Goal: Information Seeking & Learning: Learn about a topic

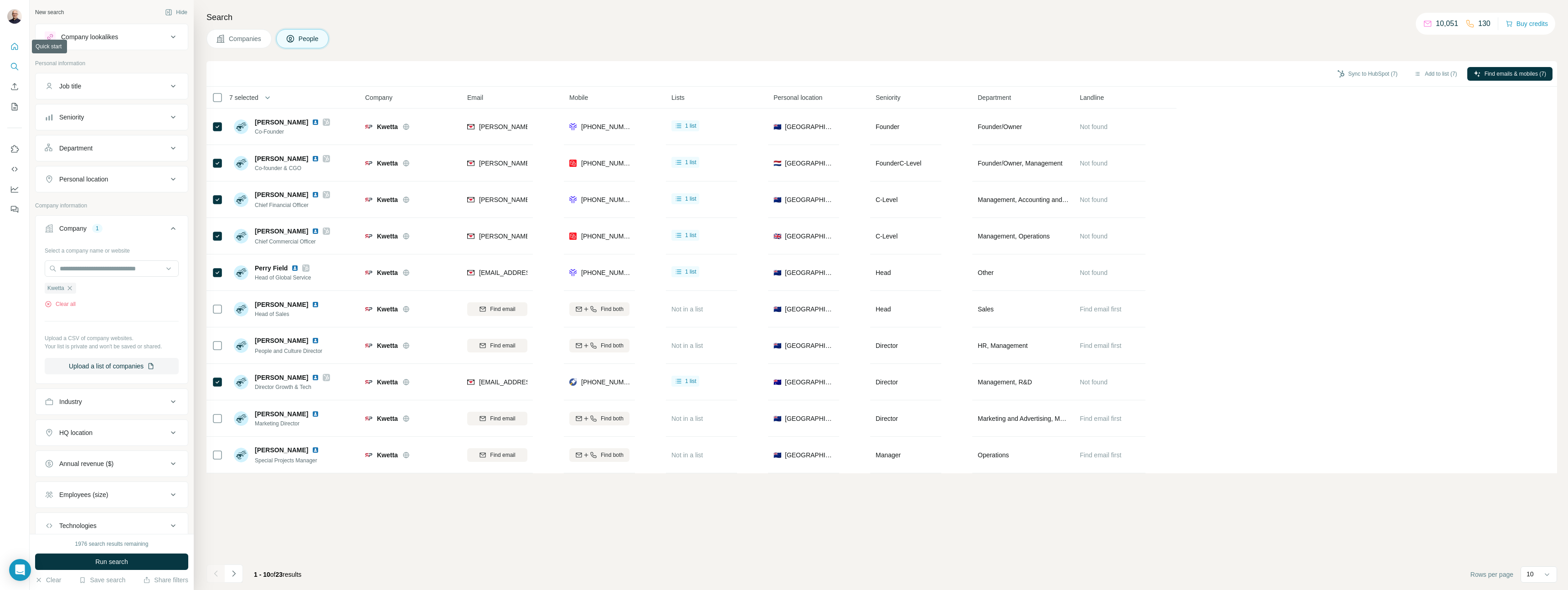
click at [15, 46] on icon "Quick start" at bounding box center [14, 46] width 9 height 9
click at [16, 49] on icon "Quick start" at bounding box center [14, 46] width 9 height 9
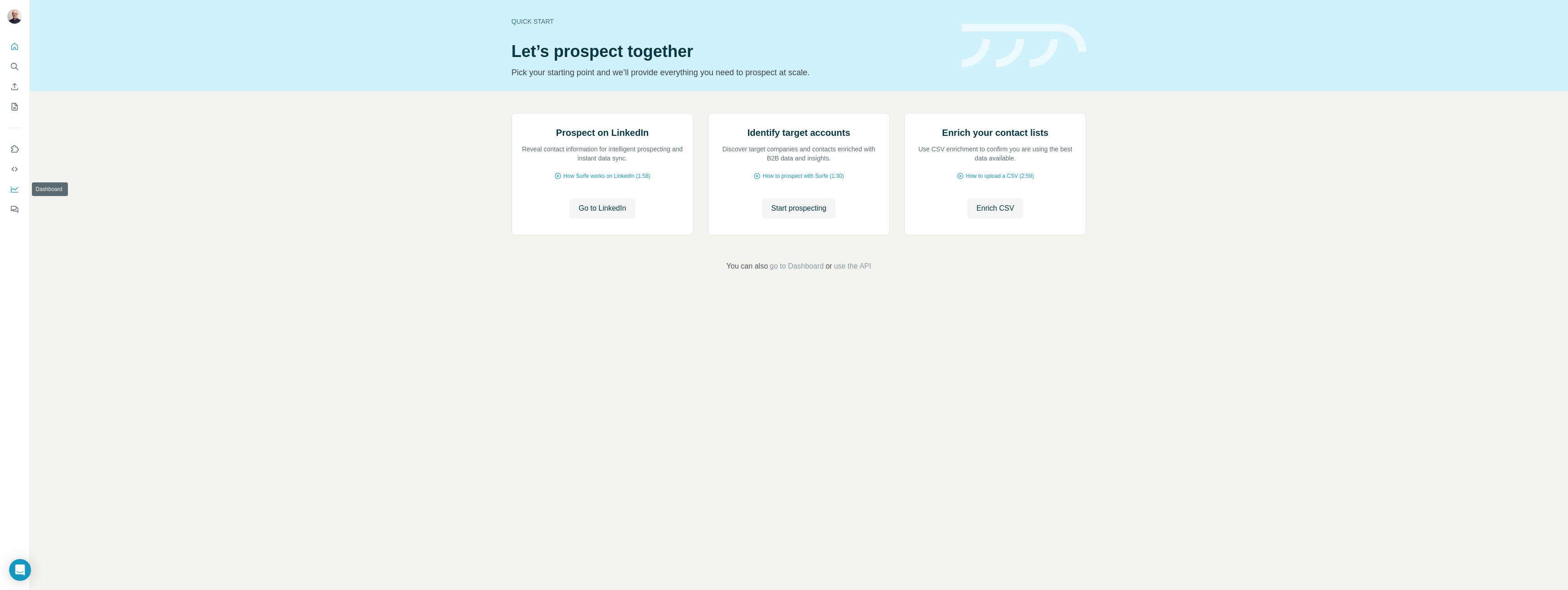
click at [16, 189] on icon "Dashboard" at bounding box center [15, 189] width 7 height 4
click at [614, 214] on span "Go to LinkedIn" at bounding box center [602, 208] width 47 height 11
click at [1007, 214] on span "Enrich CSV" at bounding box center [995, 208] width 38 height 11
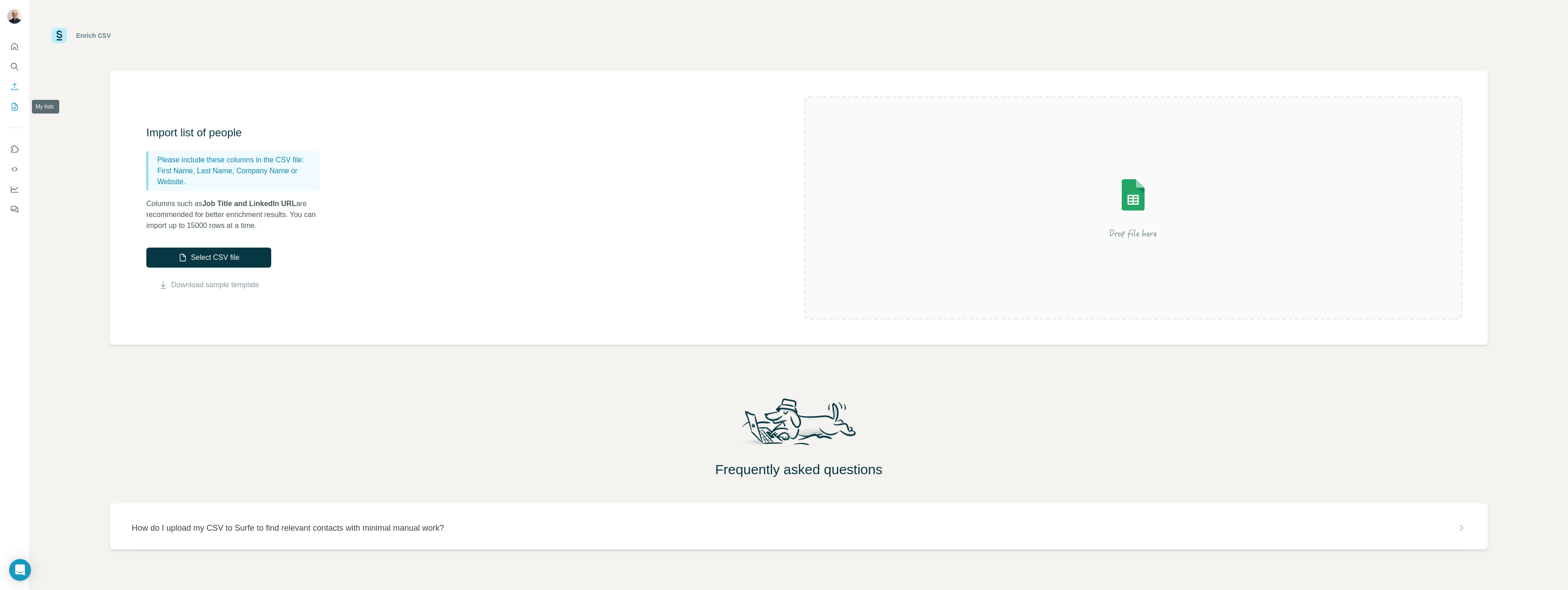
click at [15, 108] on icon "My lists" at bounding box center [14, 107] width 9 height 9
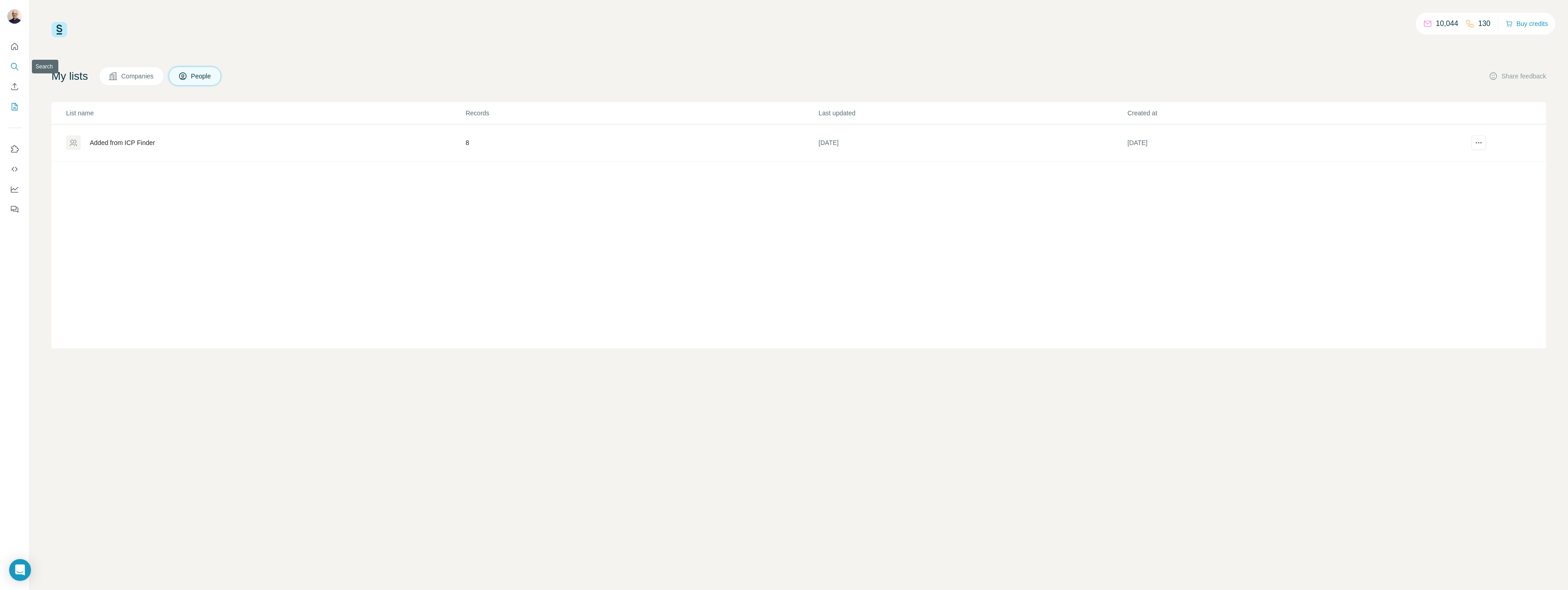
click at [15, 65] on icon "Search" at bounding box center [14, 66] width 9 height 9
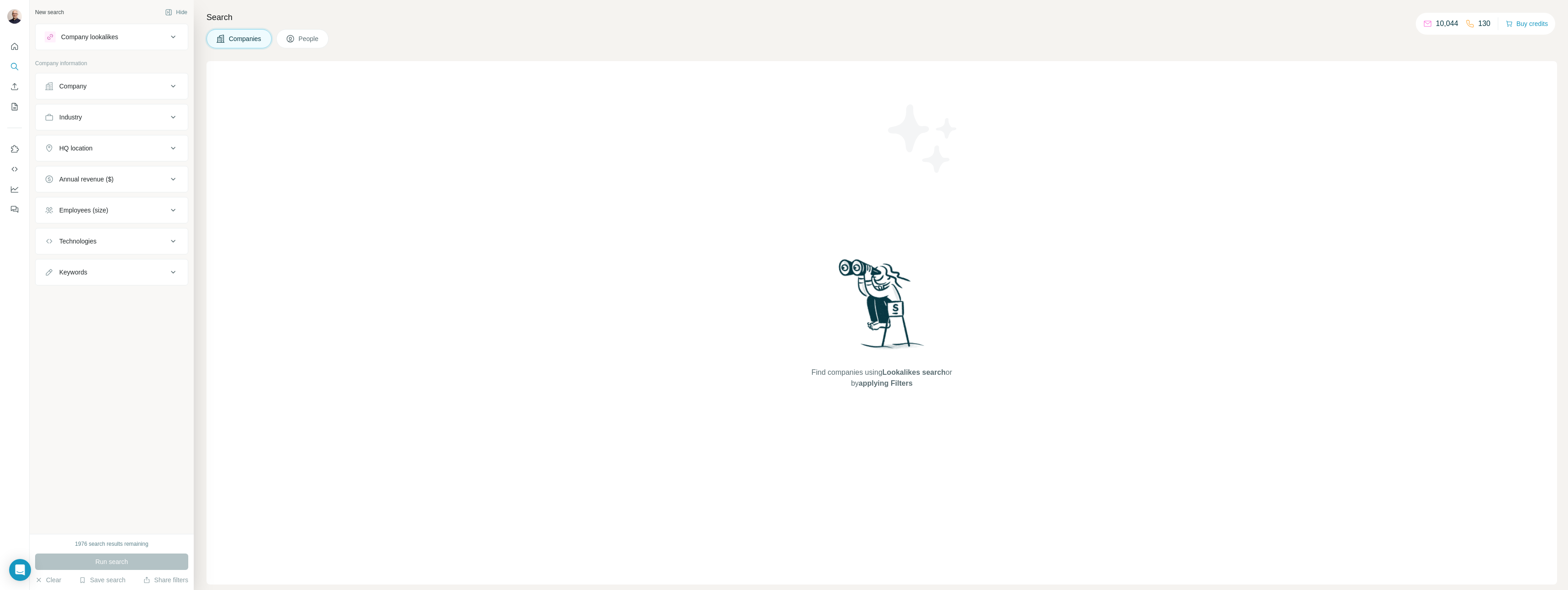
click at [153, 40] on div "Company lookalikes" at bounding box center [106, 37] width 123 height 11
click at [173, 36] on icon at bounding box center [173, 37] width 4 height 2
click at [172, 239] on icon at bounding box center [173, 241] width 11 height 11
click at [163, 266] on input "text" at bounding box center [111, 264] width 134 height 16
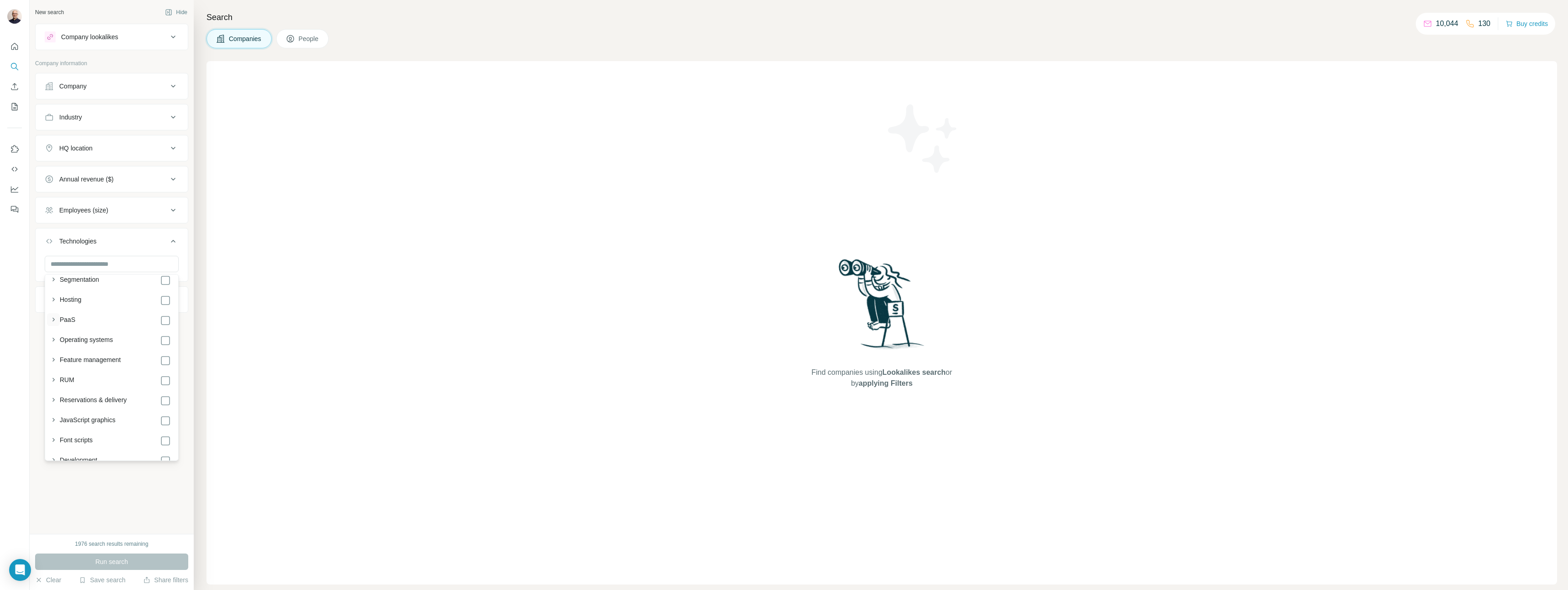
click at [55, 320] on icon "button" at bounding box center [53, 319] width 9 height 9
click at [54, 295] on icon "button" at bounding box center [53, 294] width 9 height 9
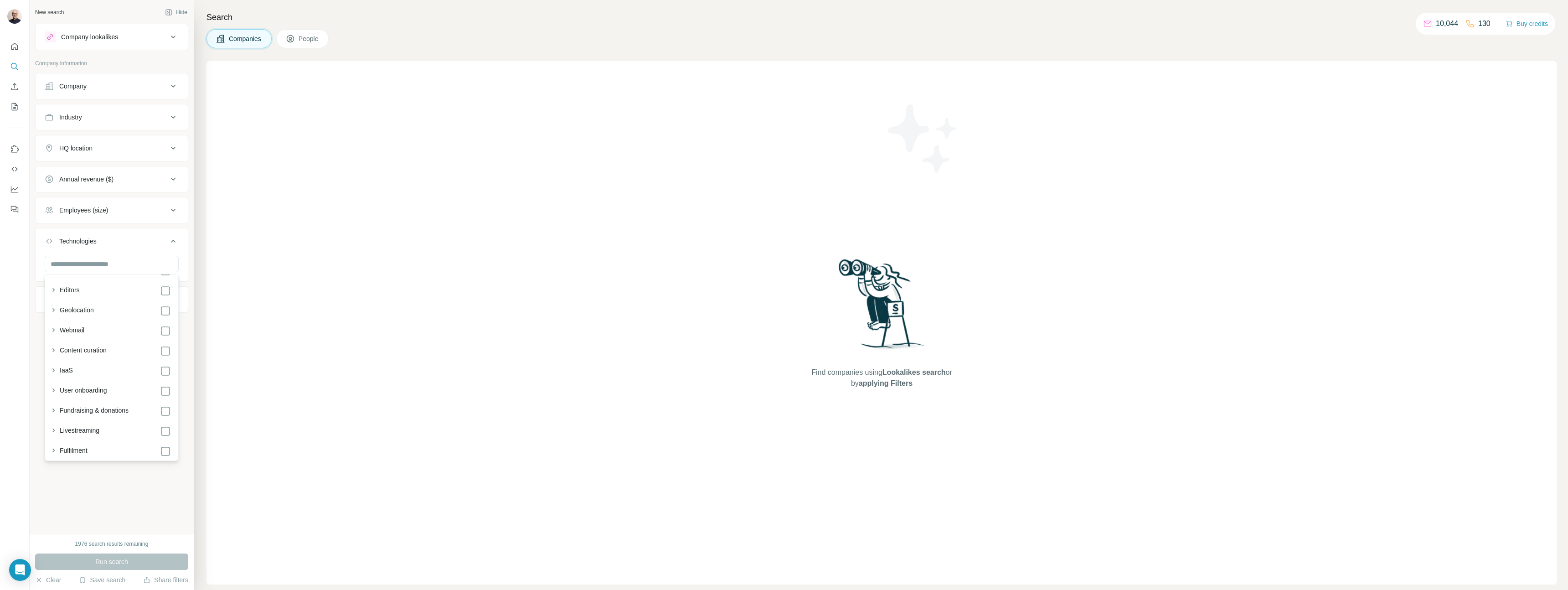
scroll to position [1369, 0]
click at [51, 364] on icon "button" at bounding box center [53, 364] width 9 height 9
click at [51, 364] on icon "button" at bounding box center [53, 364] width 9 height 9
click at [54, 370] on icon "button" at bounding box center [54, 371] width 2 height 4
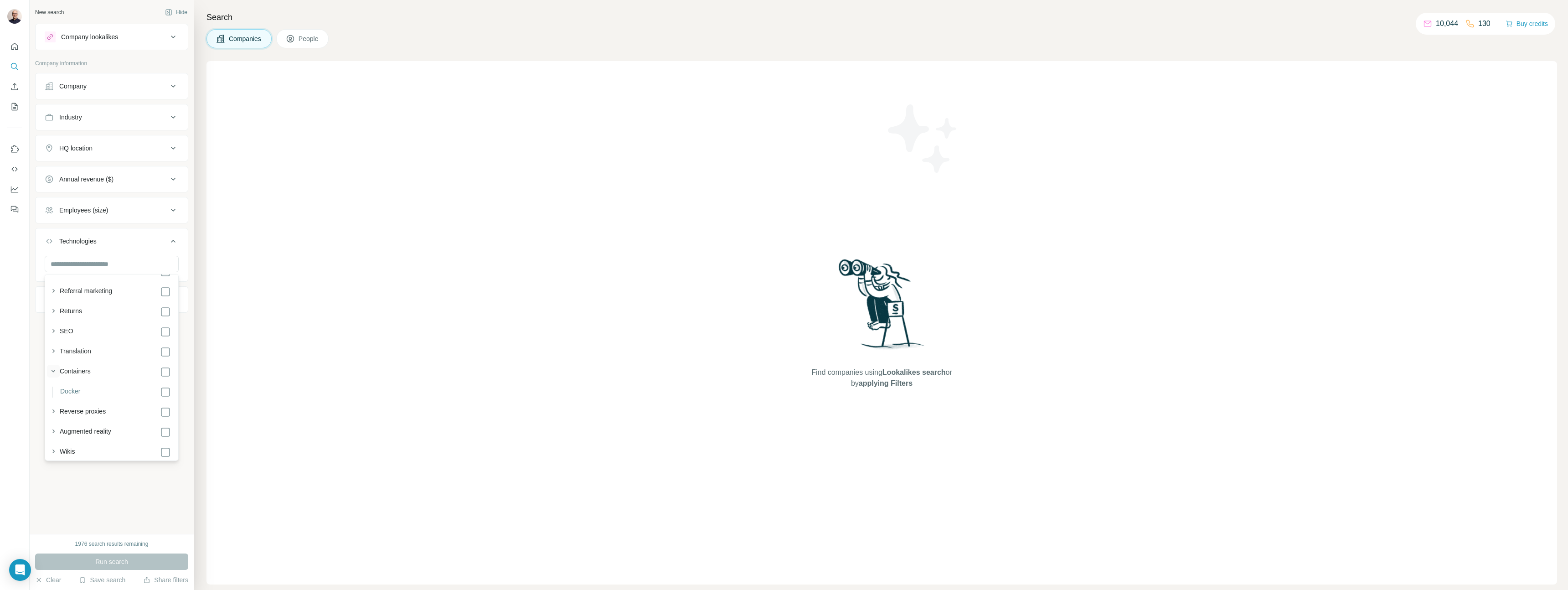
click at [54, 370] on icon "button" at bounding box center [53, 371] width 9 height 9
click at [55, 392] on icon "button" at bounding box center [53, 391] width 9 height 9
click at [54, 337] on icon "button" at bounding box center [54, 338] width 4 height 2
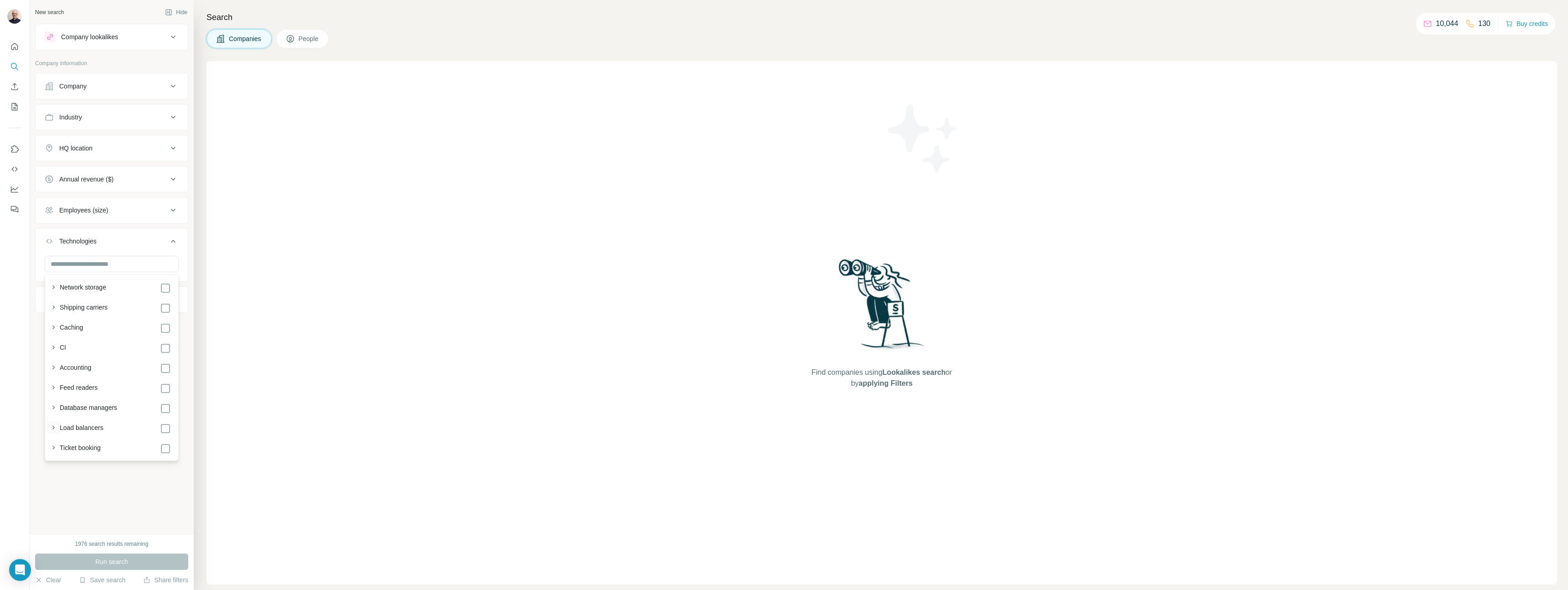
click at [52, 427] on icon "button" at bounding box center [53, 427] width 9 height 9
click at [53, 354] on icon "button" at bounding box center [53, 356] width 9 height 9
click at [54, 427] on icon "button" at bounding box center [54, 427] width 2 height 4
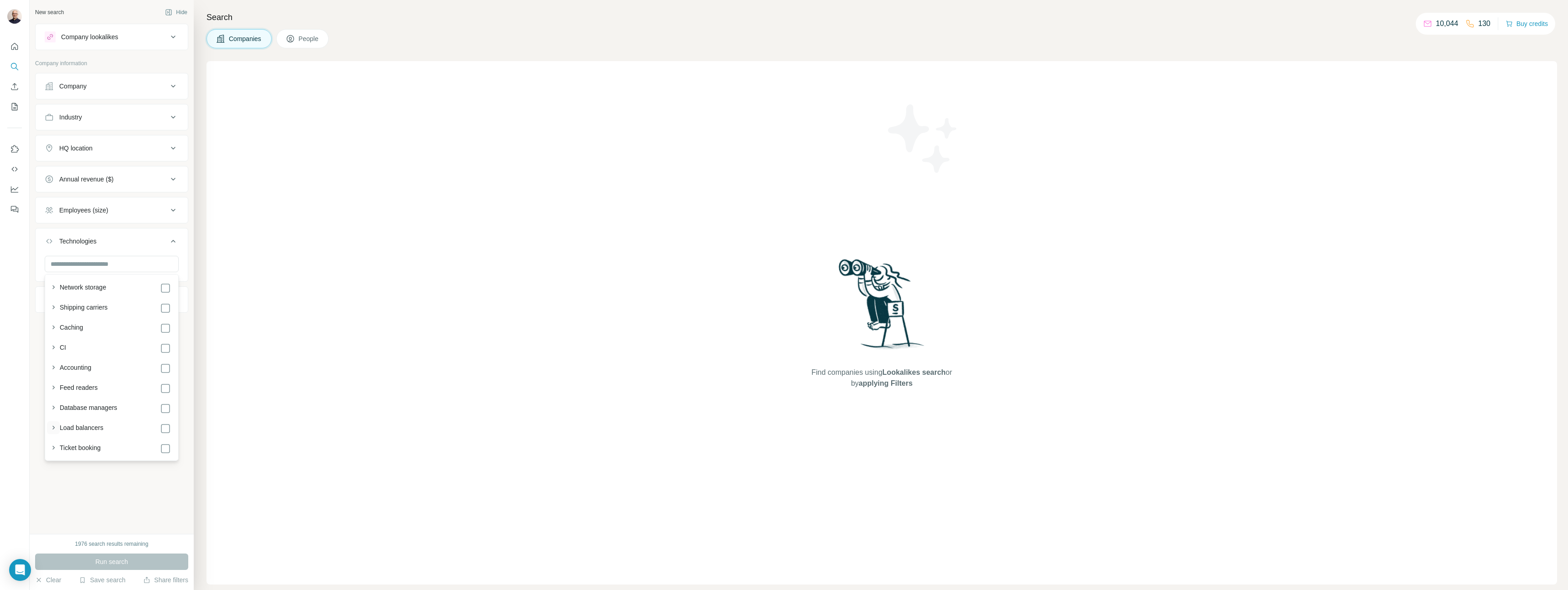
scroll to position [1900, 0]
click at [127, 511] on div "New search Hide Company lookalikes Company information Company Industry HQ loca…" at bounding box center [112, 267] width 164 height 534
click at [172, 299] on icon at bounding box center [173, 300] width 4 height 2
click at [148, 321] on input "text" at bounding box center [102, 322] width 116 height 16
type input "**********"
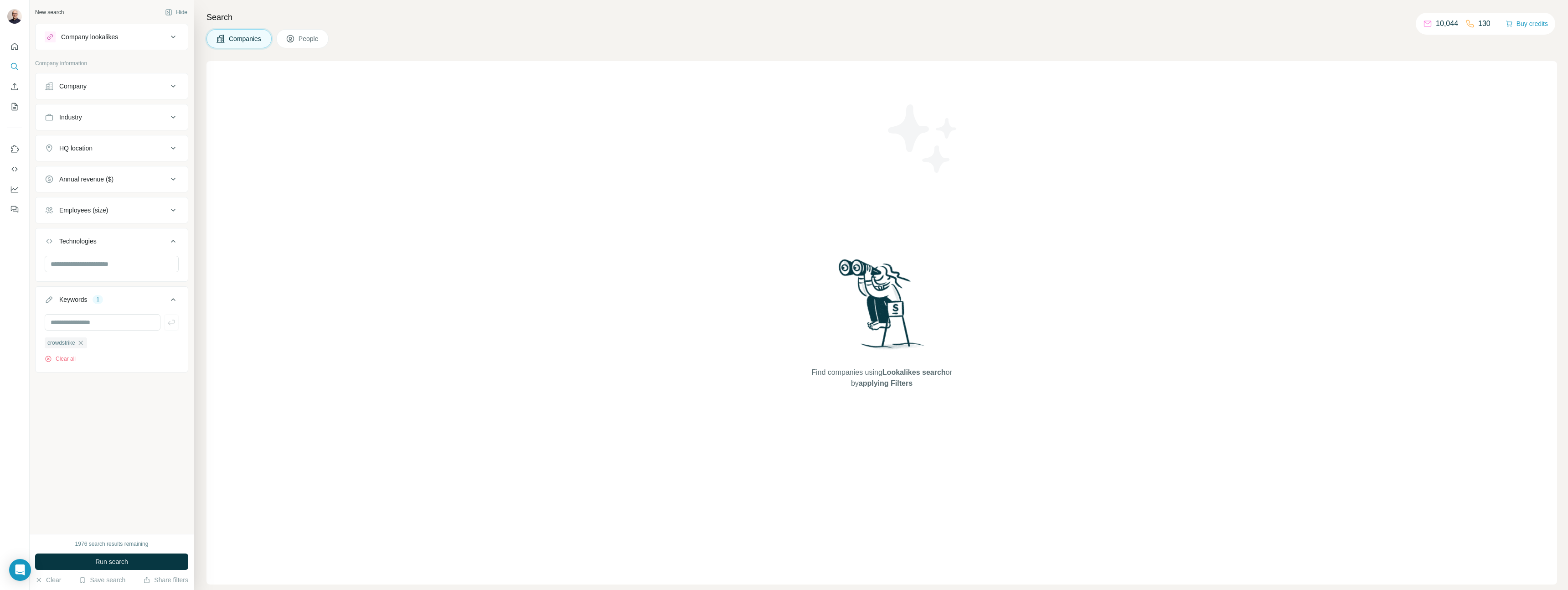
click at [169, 560] on button "Run search" at bounding box center [112, 561] width 153 height 16
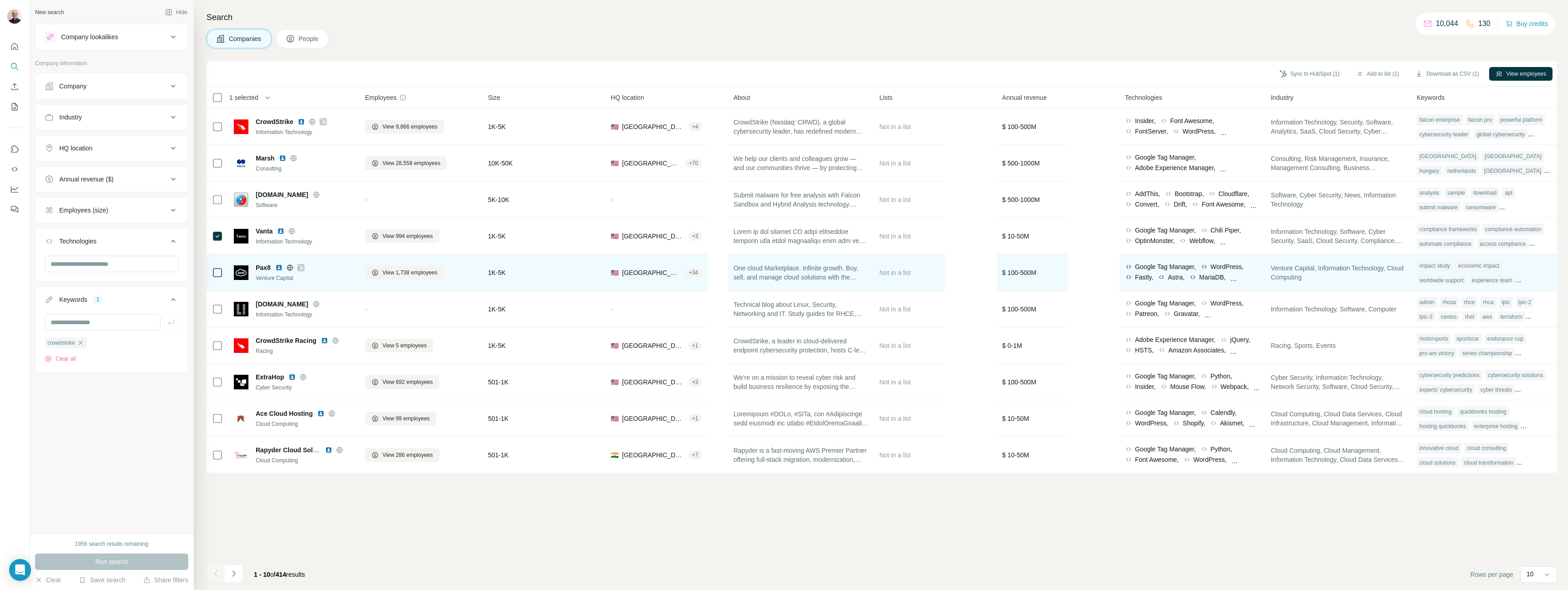
click at [1226, 279] on div "MariaDB," at bounding box center [1208, 277] width 37 height 9
click at [1226, 280] on div "MariaDB," at bounding box center [1208, 277] width 37 height 9
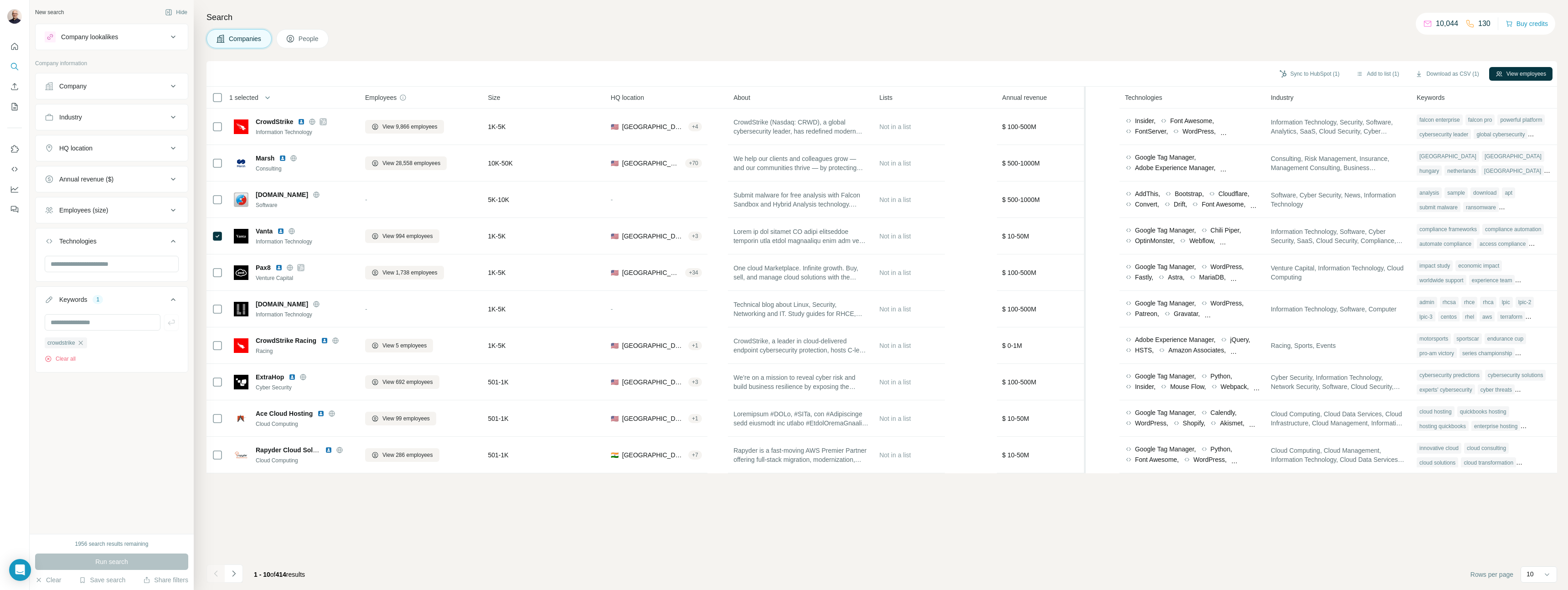
drag, startPoint x: 1113, startPoint y: 268, endPoint x: 1082, endPoint y: 264, distance: 31.3
click at [1082, 264] on table "1 selected Companies Employees Size HQ location About Lists Annual revenue Tech…" at bounding box center [881, 279] width 1351 height 387
click at [85, 344] on icon "button" at bounding box center [81, 343] width 7 height 7
click at [72, 321] on input "text" at bounding box center [102, 322] width 116 height 16
type input "**********"
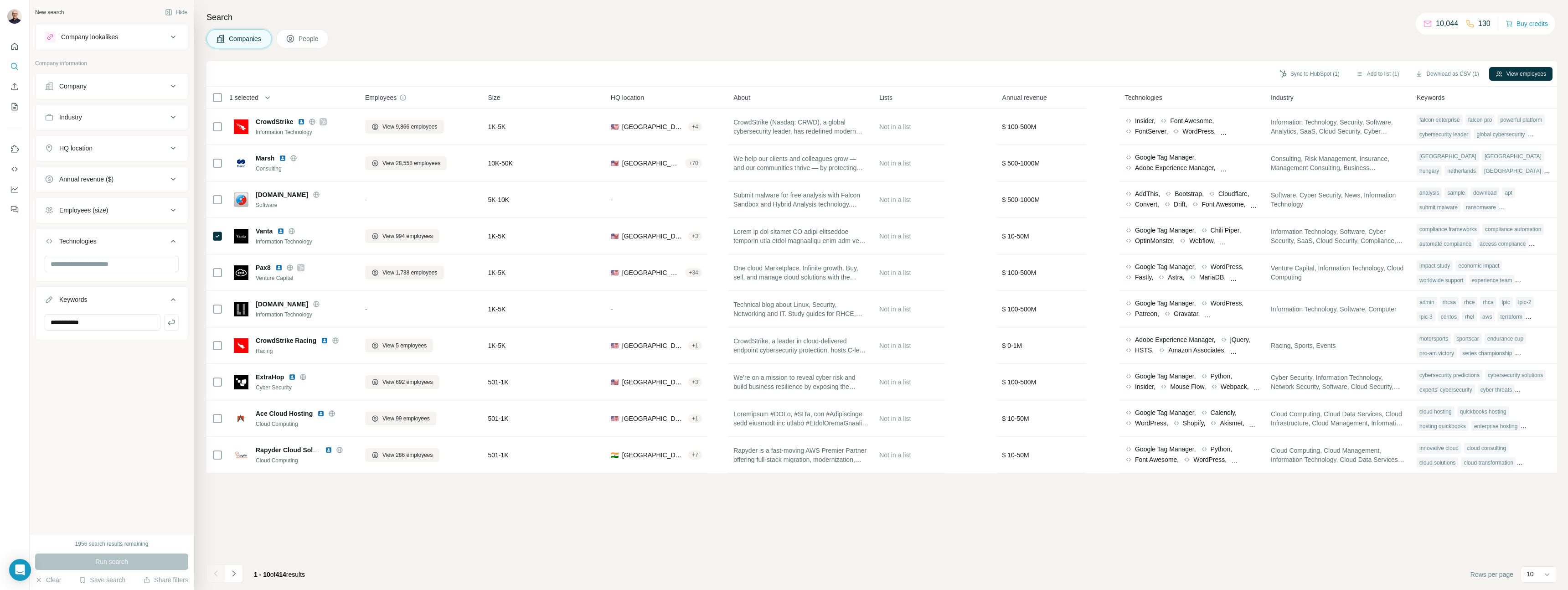
click at [90, 559] on div "Run search" at bounding box center [112, 561] width 153 height 16
click at [97, 324] on input "**********" at bounding box center [102, 322] width 116 height 16
click at [134, 565] on button "Run search" at bounding box center [112, 561] width 153 height 16
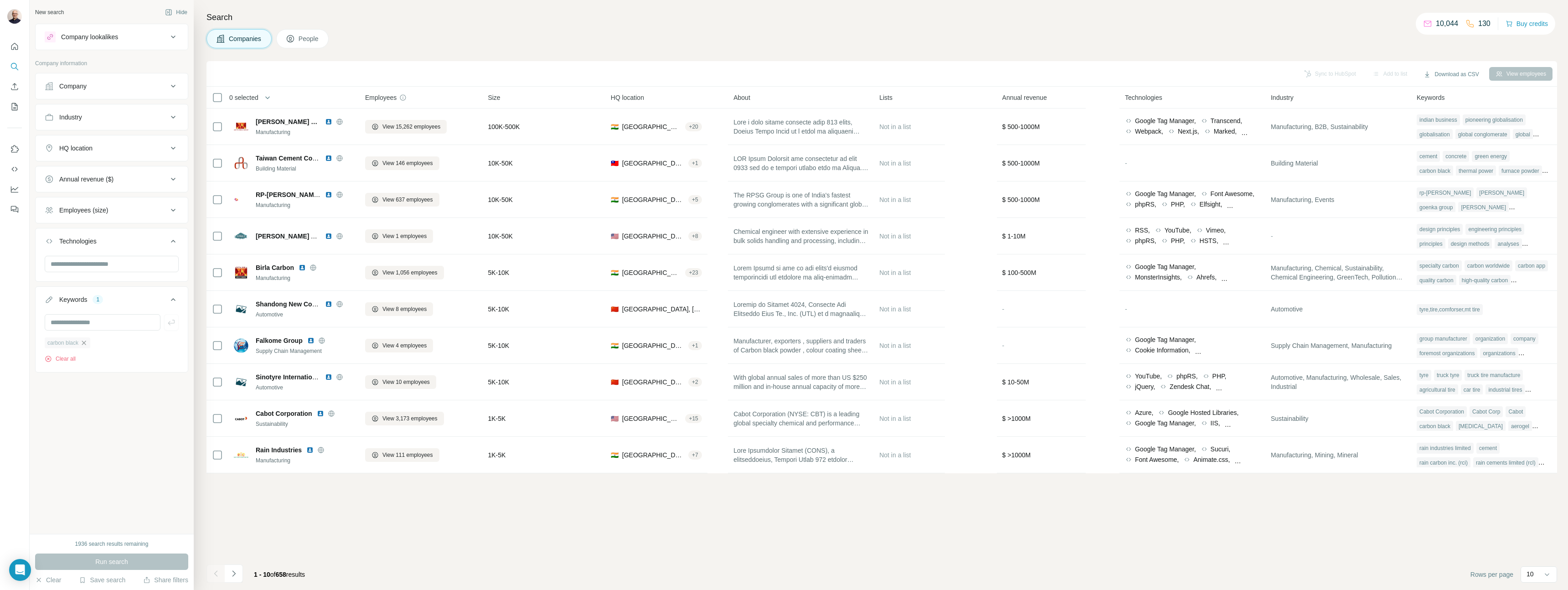
click at [88, 343] on icon "button" at bounding box center [84, 343] width 7 height 7
click at [119, 493] on div "New search Hide Company lookalikes Company information Company Industry HQ loca…" at bounding box center [112, 267] width 164 height 534
click at [55, 584] on button "Clear" at bounding box center [48, 580] width 26 height 9
click at [149, 38] on div "Company lookalikes" at bounding box center [106, 37] width 123 height 11
click at [135, 102] on input "text" at bounding box center [111, 104] width 134 height 16
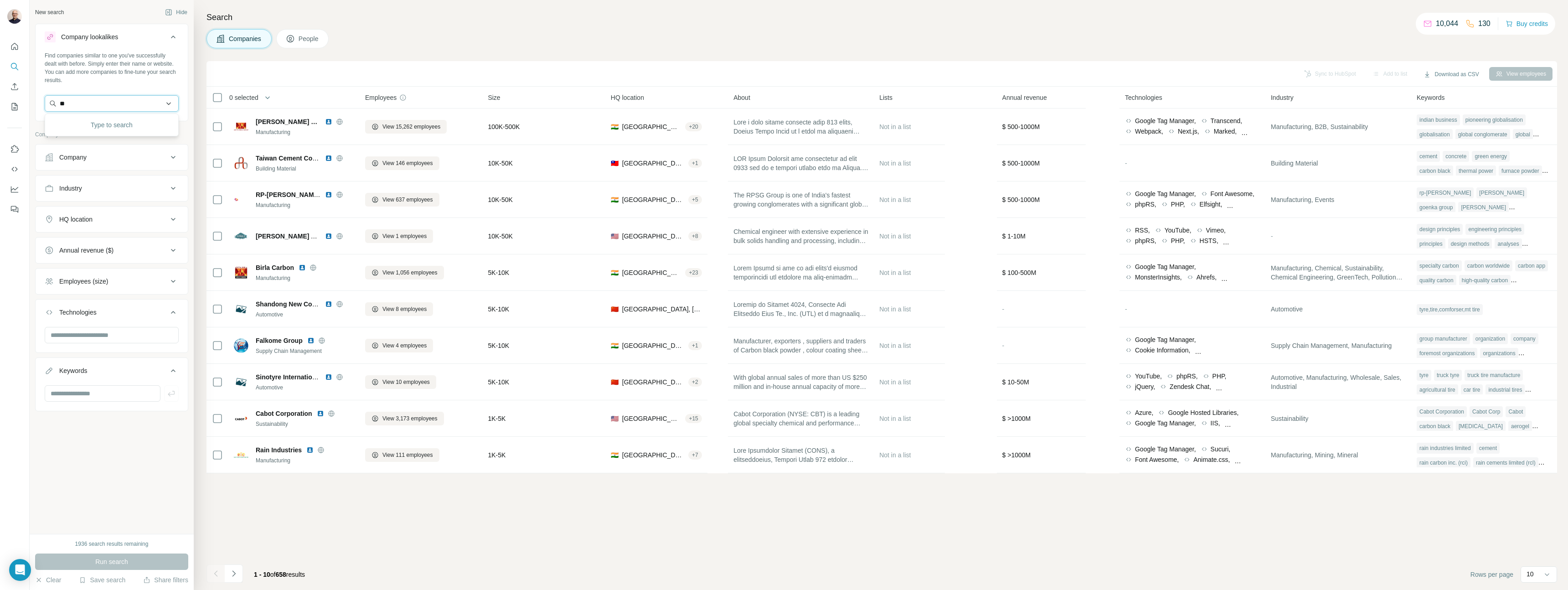
type input "*"
type input "**********"
click at [135, 126] on p "[PERSON_NAME][GEOGRAPHIC_DATA]" at bounding box center [120, 128] width 102 height 18
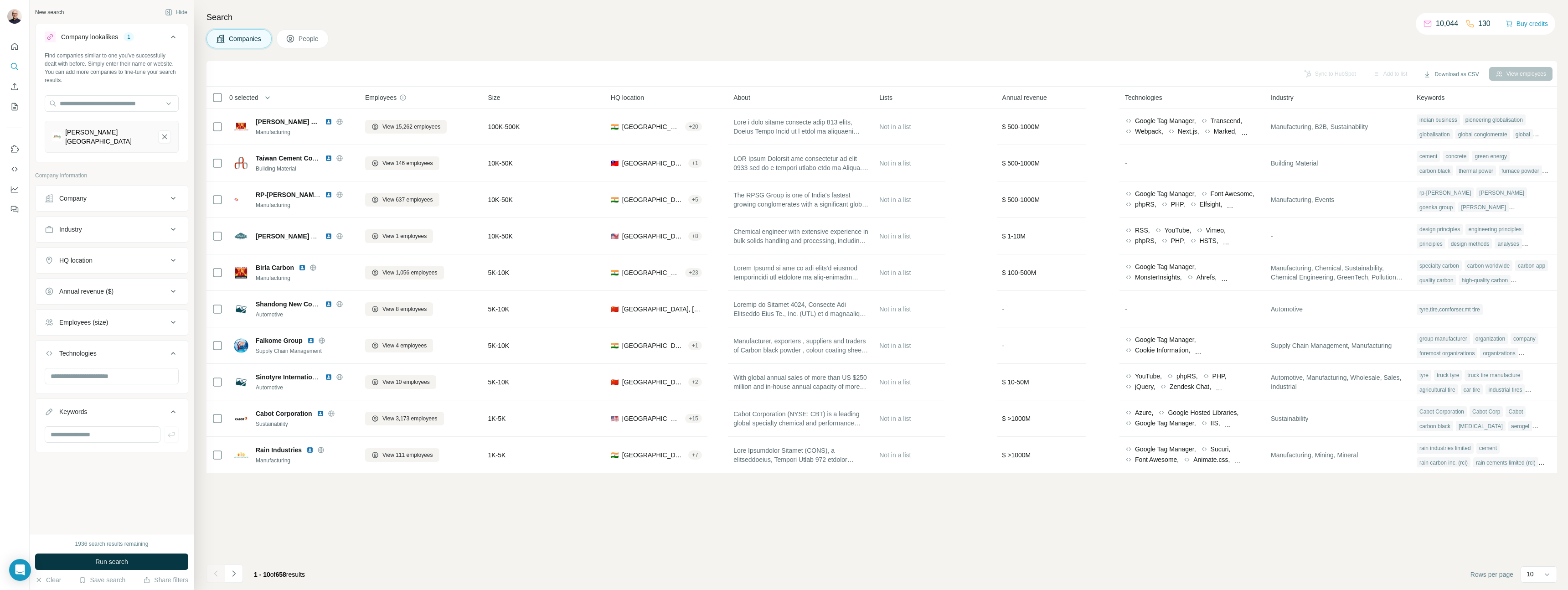
click at [83, 560] on button "Run search" at bounding box center [112, 561] width 153 height 16
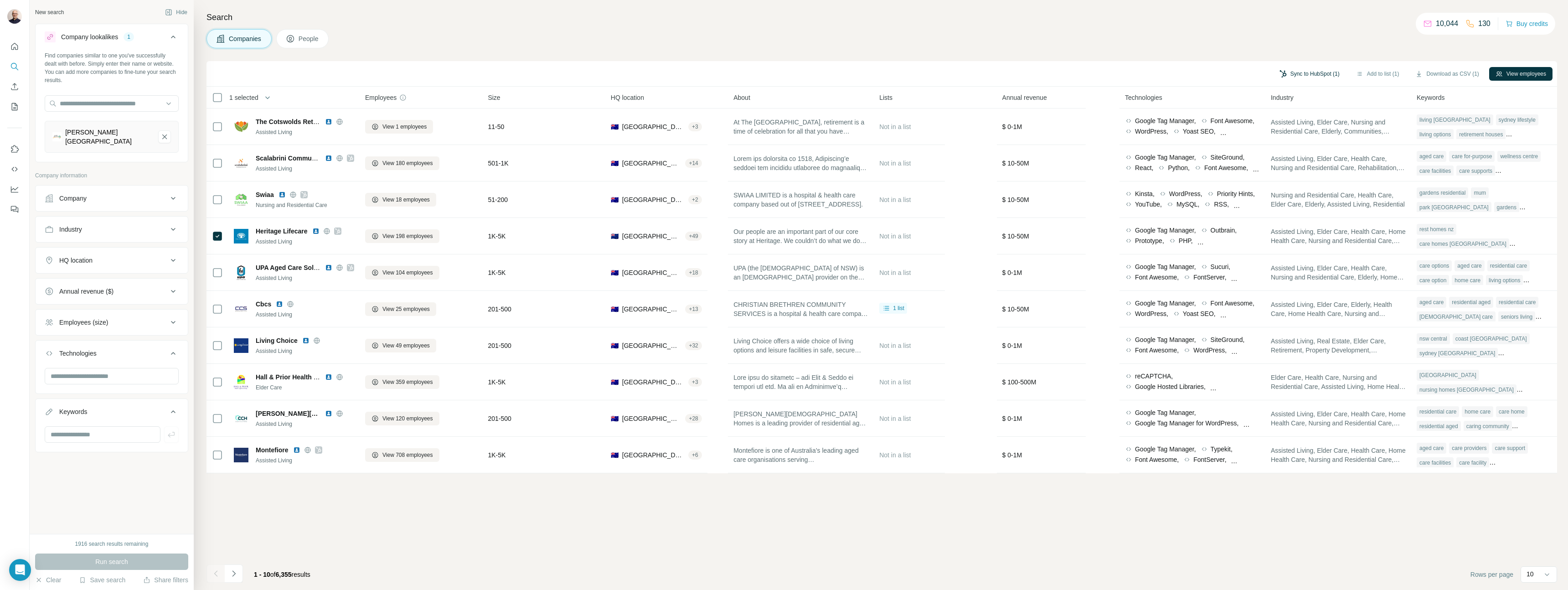
click at [1291, 72] on button "Sync to HubSpot (1)" at bounding box center [1310, 74] width 73 height 13
click at [1276, 46] on div "Companies People" at bounding box center [881, 38] width 1351 height 19
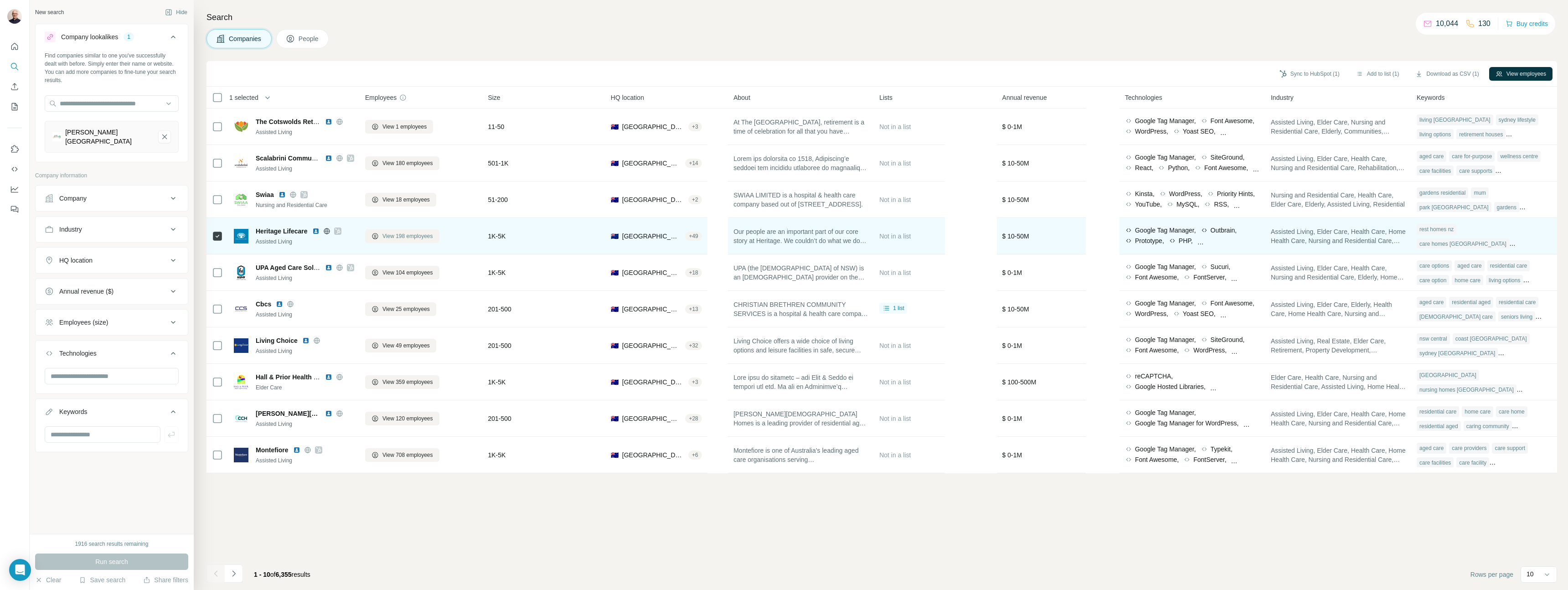
click at [407, 236] on span "View 198 employees" at bounding box center [407, 236] width 51 height 8
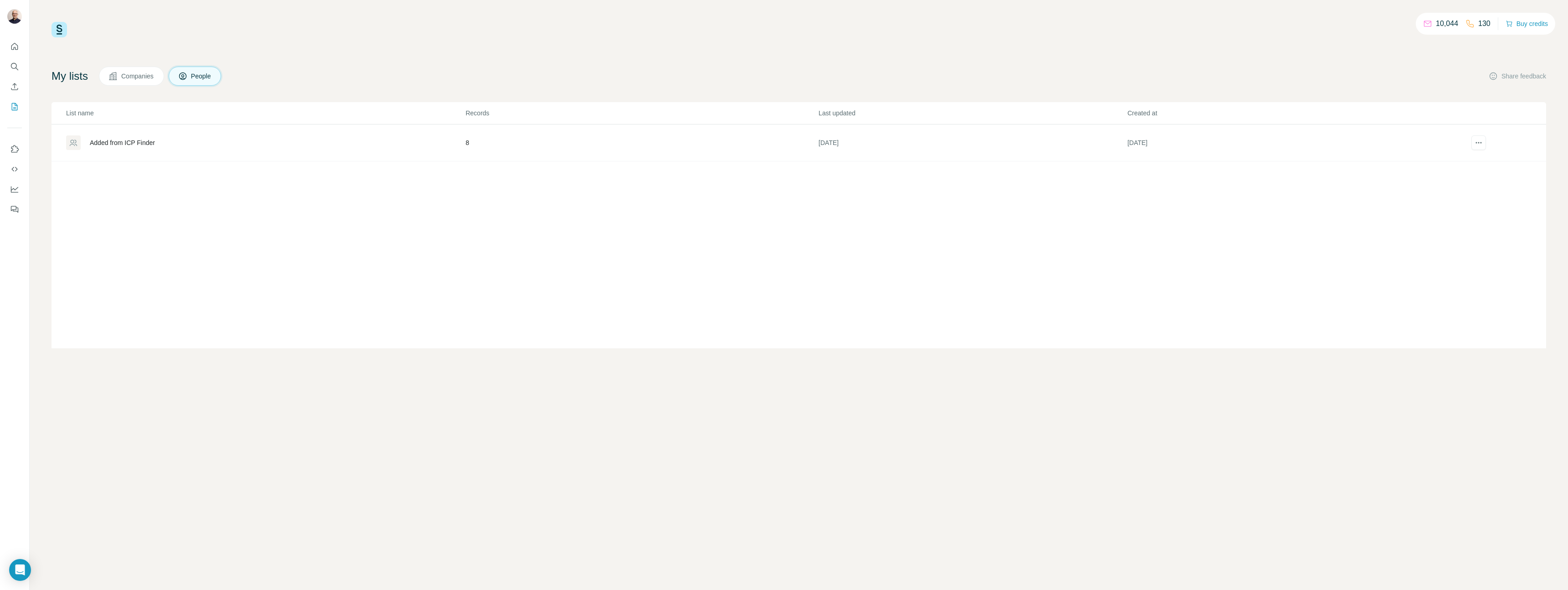
click at [121, 142] on div "Added from ICP Finder" at bounding box center [122, 142] width 65 height 9
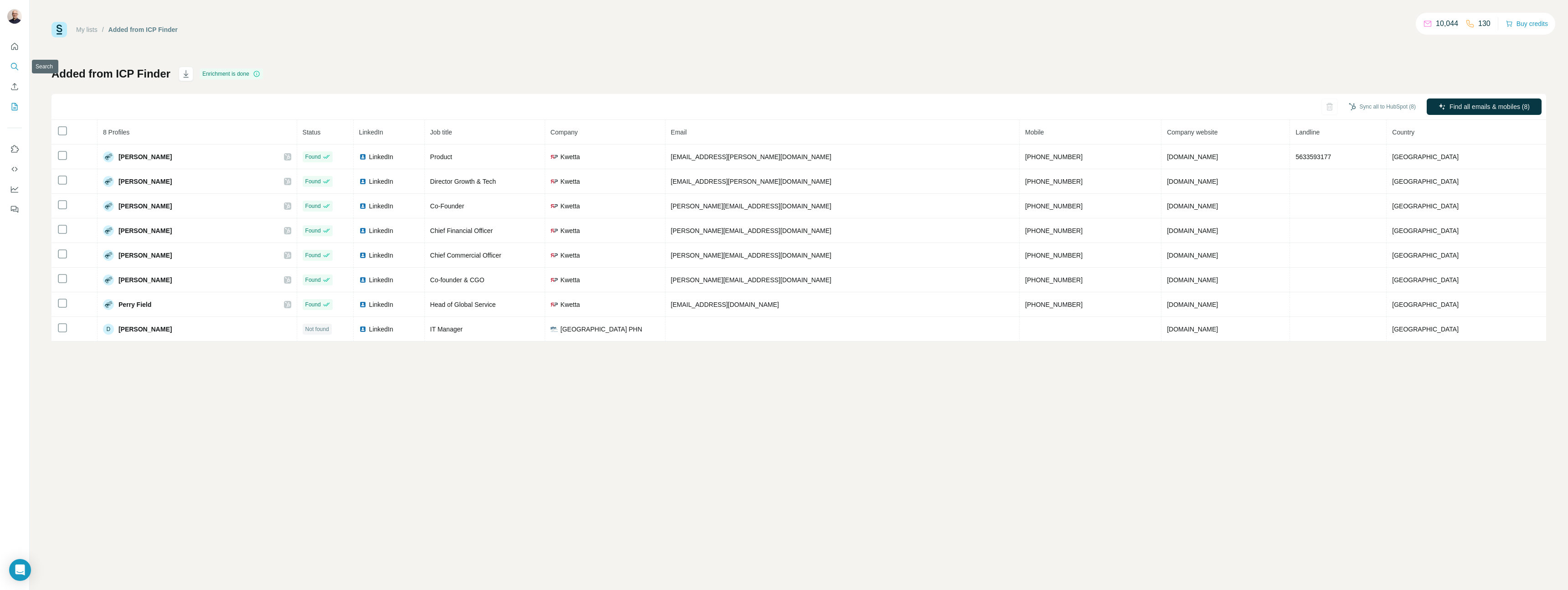
click at [14, 63] on icon "Search" at bounding box center [14, 66] width 9 height 9
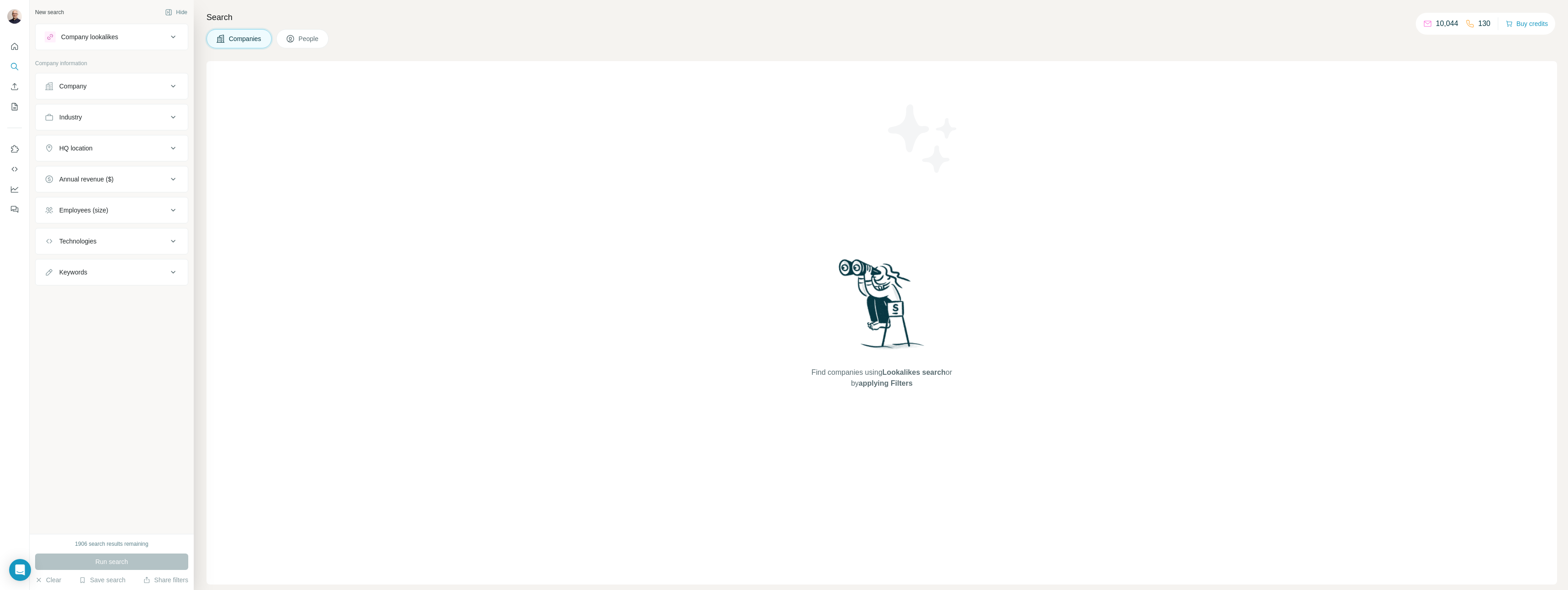
click at [172, 117] on icon at bounding box center [173, 117] width 4 height 2
click at [164, 141] on icon at bounding box center [169, 139] width 9 height 9
click at [166, 101] on ul "Company Industry HQ location Annual revenue ($) Employees (size) Technologies K…" at bounding box center [112, 193] width 153 height 240
